Goal: Task Accomplishment & Management: Manage account settings

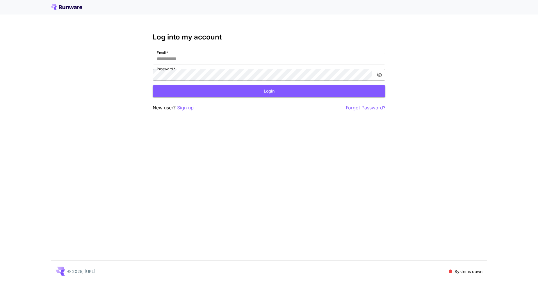
click at [464, 60] on div "Log into my account Email   * Email   * Password   * Password   * Login New use…" at bounding box center [269, 141] width 538 height 282
click at [241, 62] on input "Email   *" at bounding box center [269, 59] width 232 height 12
type input "**********"
click at [225, 69] on div "**********" at bounding box center [269, 67] width 232 height 28
click at [296, 51] on div "Log into my account Email   * Email   * Password   * Password   * Login New use…" at bounding box center [269, 72] width 232 height 78
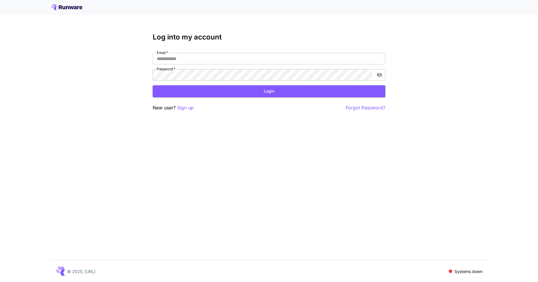
click at [65, 11] on div at bounding box center [269, 7] width 538 height 15
click at [65, 7] on icon at bounding box center [66, 7] width 31 height 6
click at [189, 56] on input "Email   *" at bounding box center [269, 59] width 232 height 12
type input "**********"
click button "Login" at bounding box center [269, 91] width 232 height 12
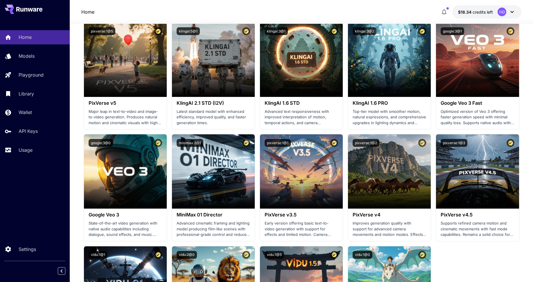
scroll to position [320, 0]
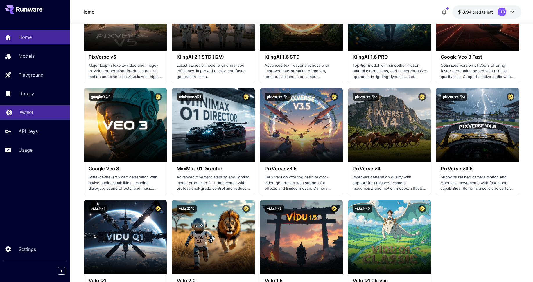
click at [26, 112] on p "Wallet" at bounding box center [26, 112] width 13 height 7
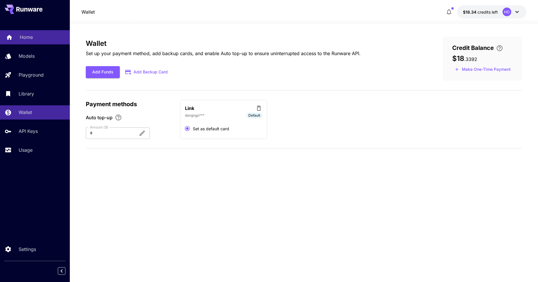
click at [24, 38] on p "Home" at bounding box center [26, 37] width 13 height 7
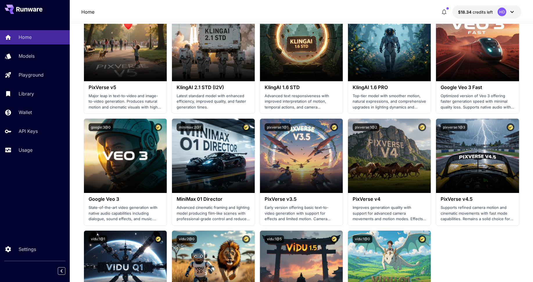
scroll to position [533, 0]
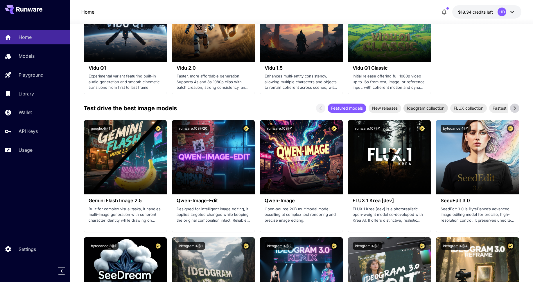
click at [426, 107] on span "Ideogram collection" at bounding box center [426, 108] width 44 height 6
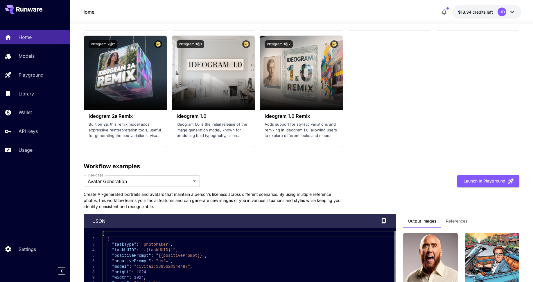
scroll to position [1112, 0]
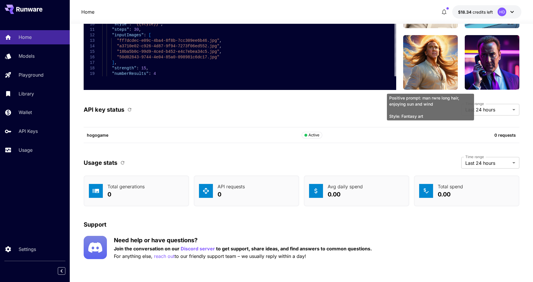
click at [438, 62] on img at bounding box center [430, 62] width 55 height 55
